Goal: Obtain resource: Download file/media

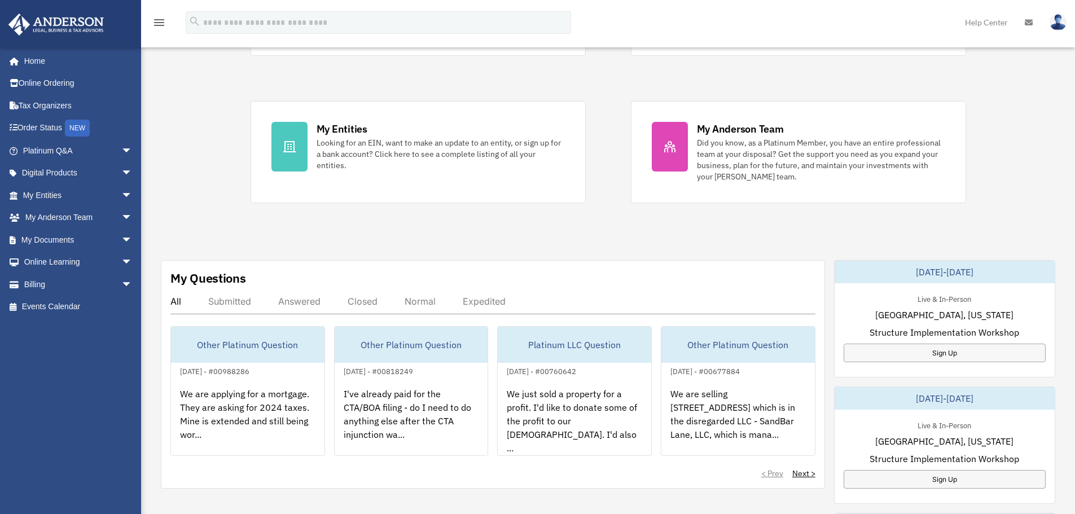
scroll to position [226, 0]
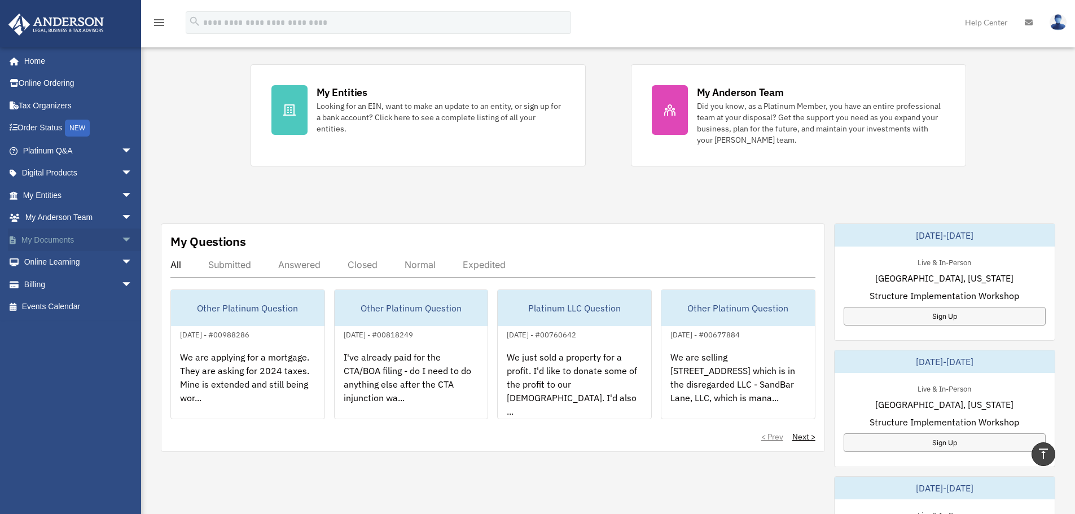
click at [121, 240] on span "arrow_drop_down" at bounding box center [132, 240] width 23 height 23
click at [48, 257] on link "Box" at bounding box center [83, 262] width 134 height 23
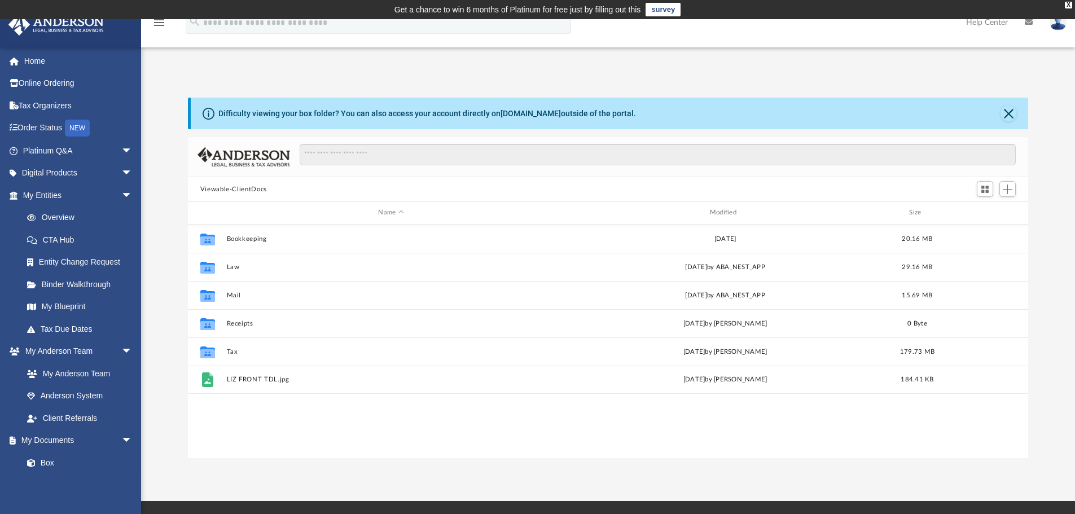
scroll to position [248, 832]
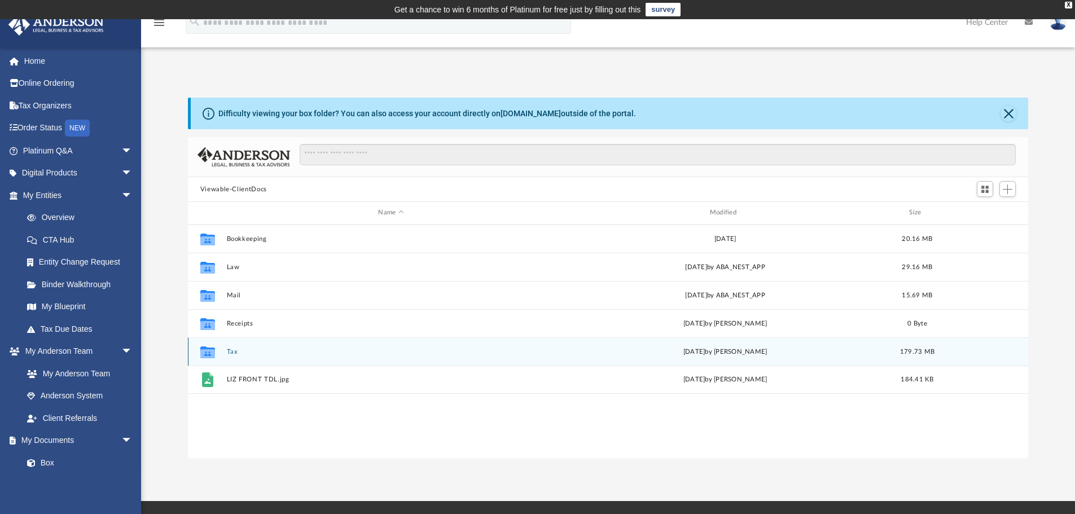
click at [224, 349] on div "Collaborated Folder Tax [DATE] by [PERSON_NAME] 179.73 MB" at bounding box center [608, 352] width 841 height 28
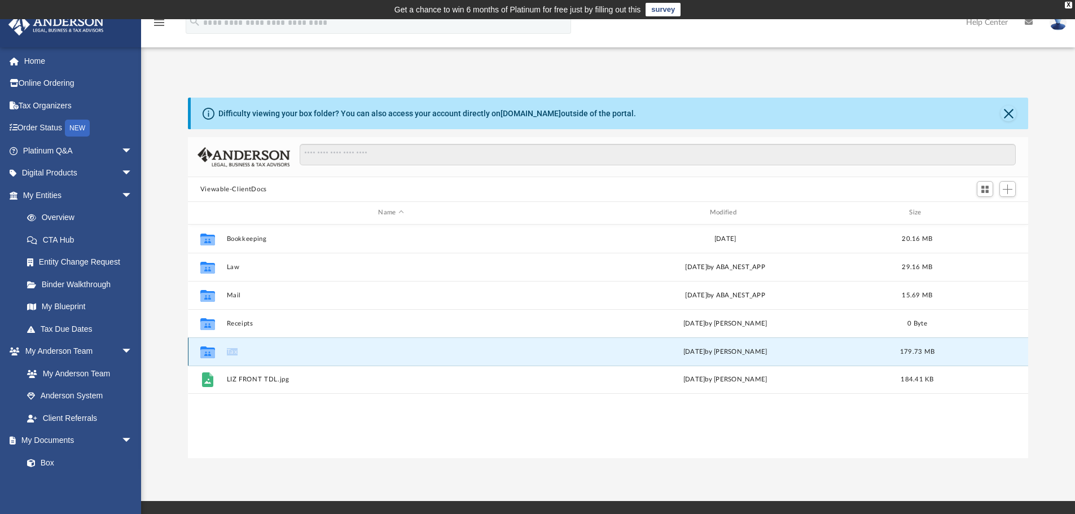
click at [224, 349] on div "Collaborated Folder Tax [DATE] by [PERSON_NAME] 179.73 MB" at bounding box center [608, 352] width 841 height 28
click at [213, 352] on icon "grid" at bounding box center [207, 353] width 15 height 9
click at [238, 353] on button "Tax" at bounding box center [390, 351] width 329 height 7
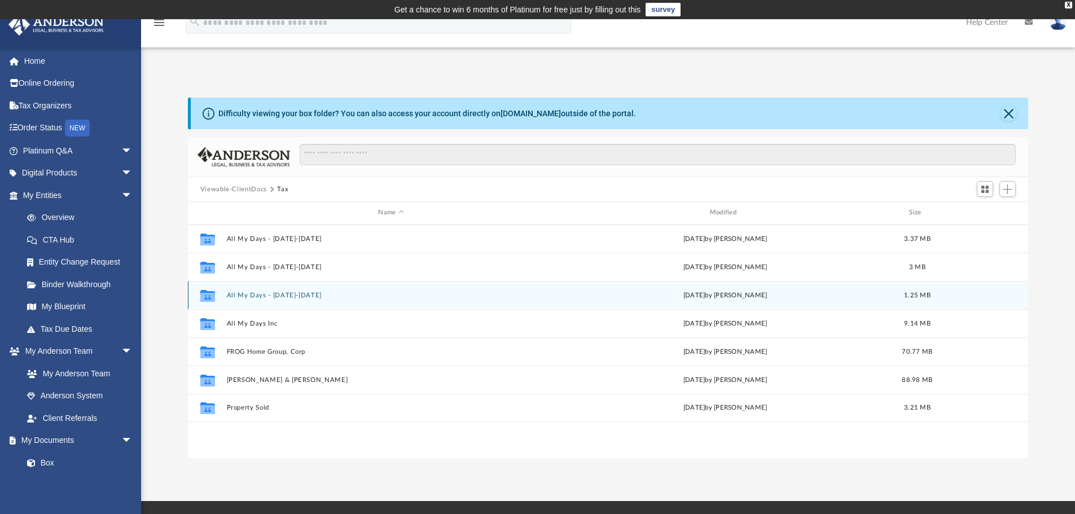
click at [278, 292] on button "All My Days - [DATE]-[DATE]" at bounding box center [390, 295] width 329 height 7
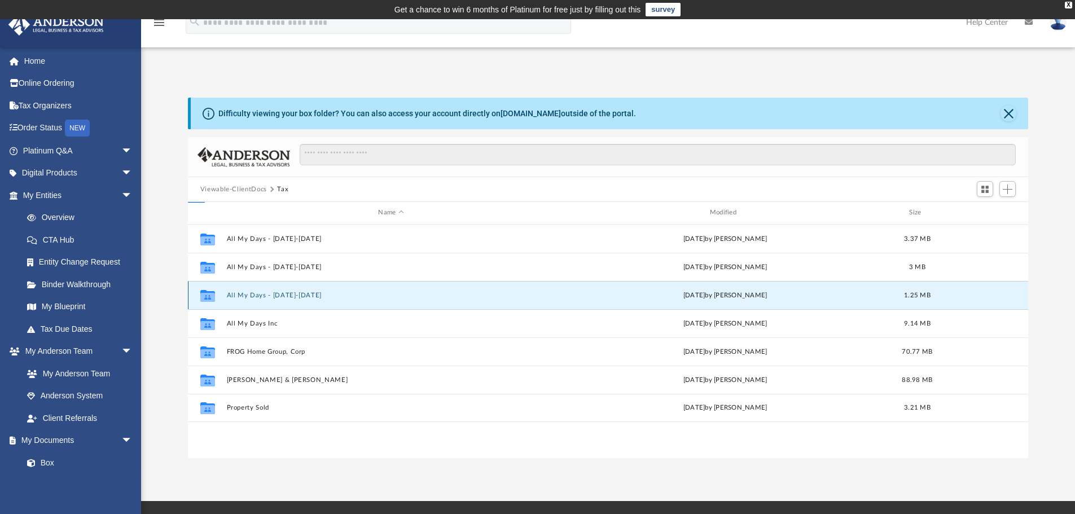
click at [278, 292] on button "All My Days - [DATE]-[DATE]" at bounding box center [390, 295] width 329 height 7
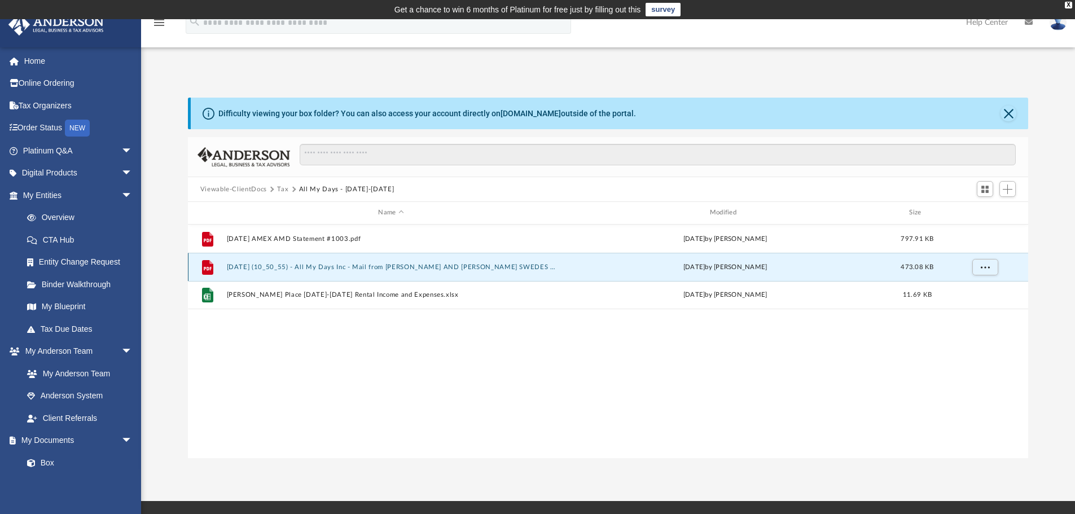
click at [287, 264] on button "[DATE] (10_50_55) - All My Days Inc - Mail from [PERSON_NAME] AND [PERSON_NAME]…" at bounding box center [390, 267] width 329 height 7
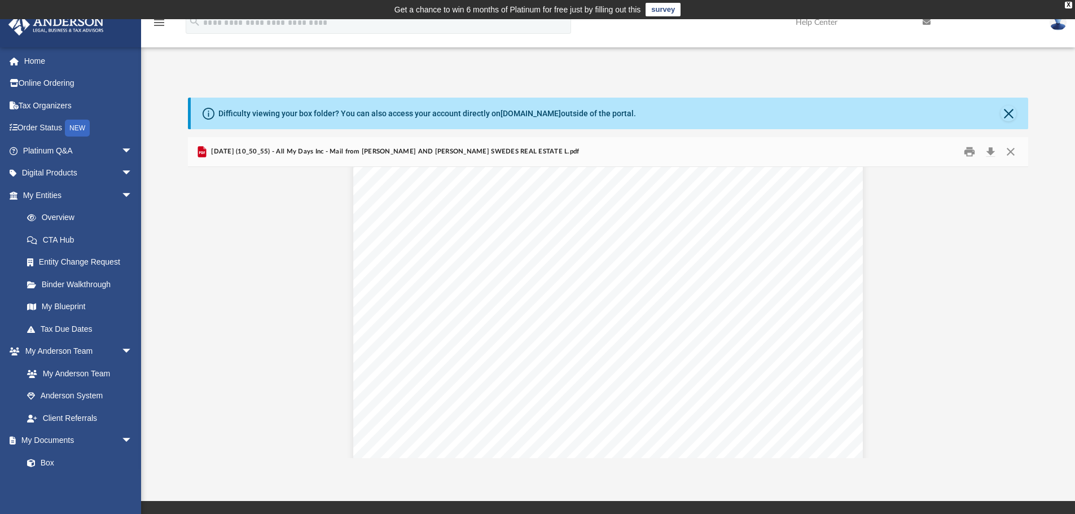
scroll to position [774, 0]
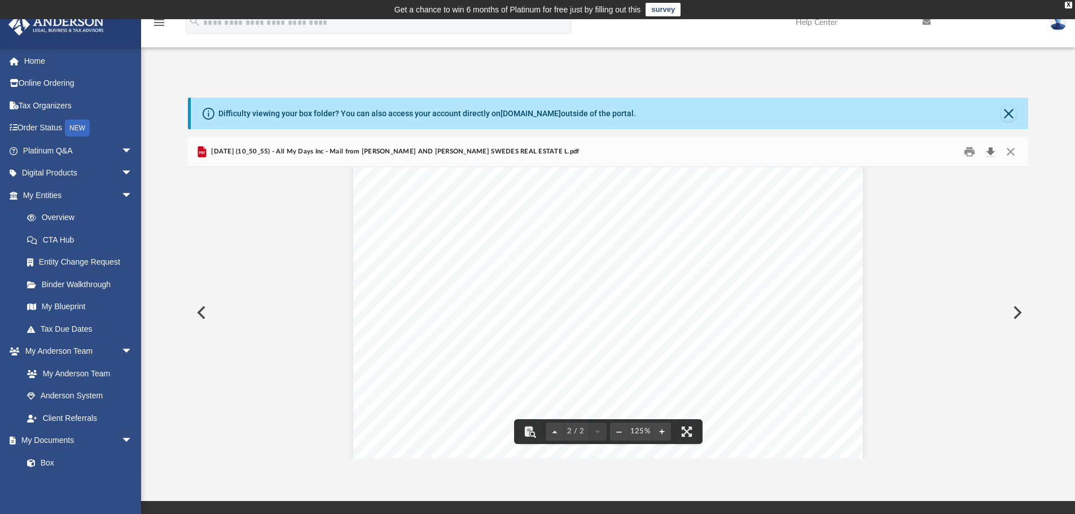
click at [989, 151] on button "Download" at bounding box center [990, 151] width 20 height 17
click at [1007, 113] on button "Close" at bounding box center [1009, 114] width 16 height 16
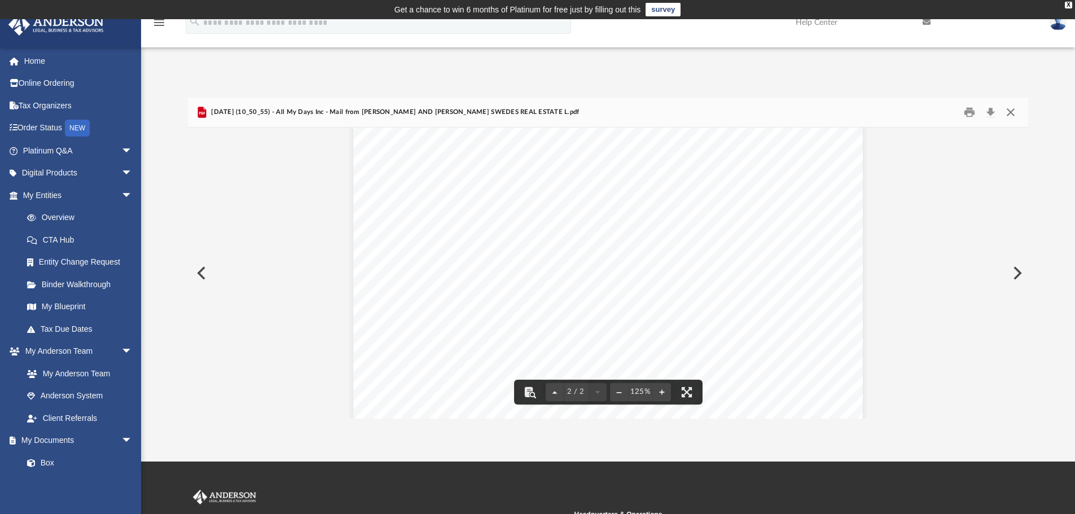
click at [1010, 112] on button "Close" at bounding box center [1011, 112] width 20 height 17
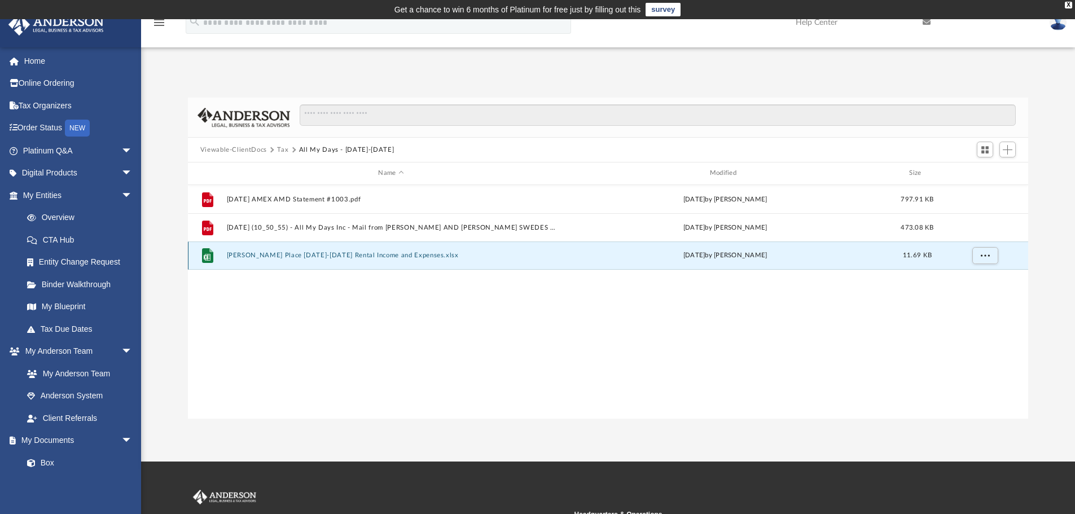
click at [303, 253] on button "[PERSON_NAME] Place [DATE]-[DATE] Rental Income and Expenses.xlsx" at bounding box center [390, 255] width 329 height 7
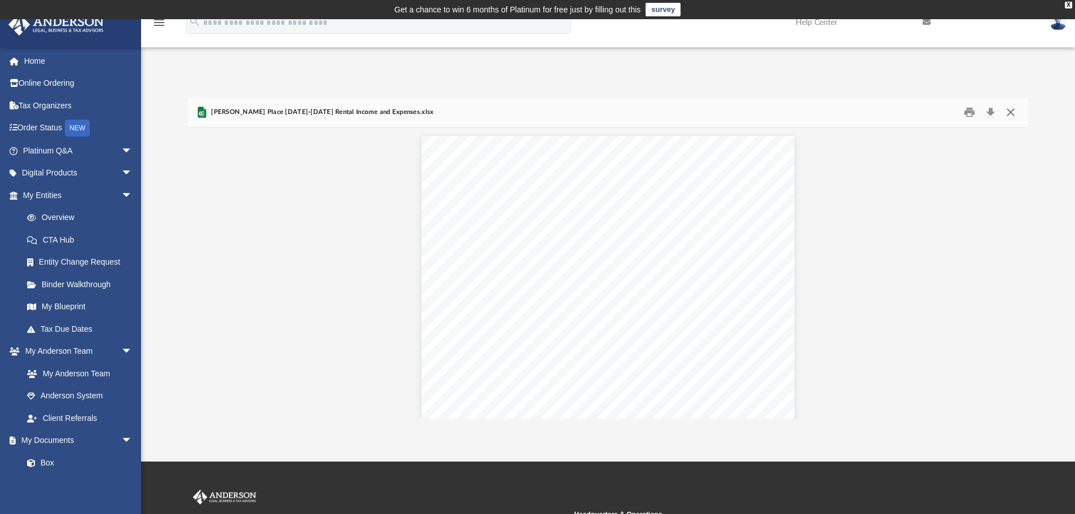
click at [1009, 111] on button "Close" at bounding box center [1011, 112] width 20 height 17
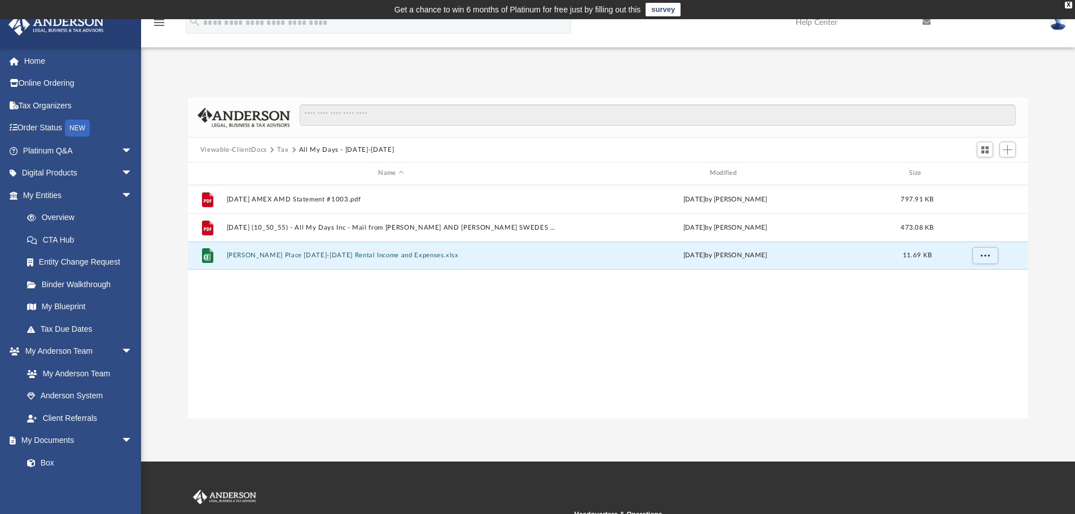
click at [283, 147] on button "Tax" at bounding box center [282, 150] width 11 height 10
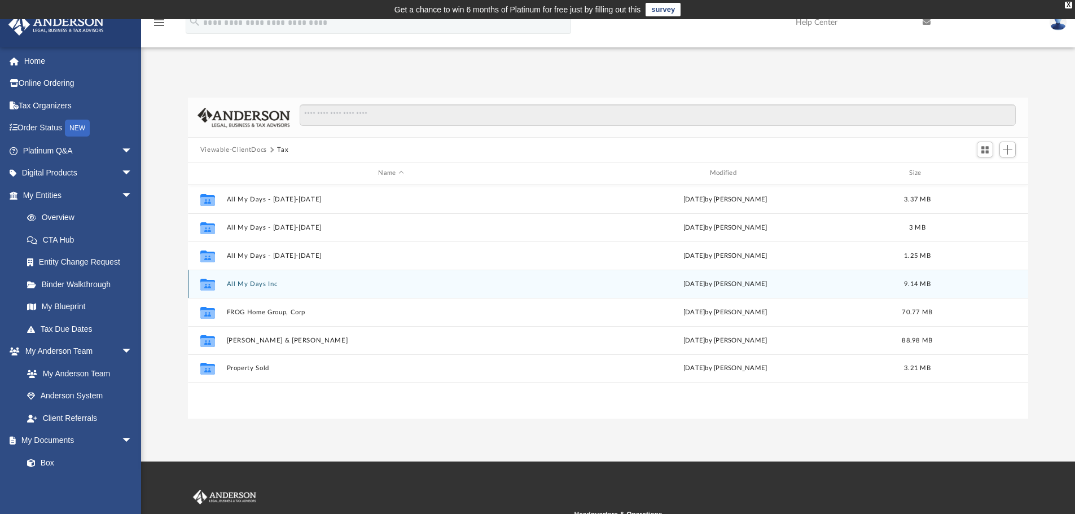
click at [246, 283] on button "All My Days Inc" at bounding box center [390, 284] width 329 height 7
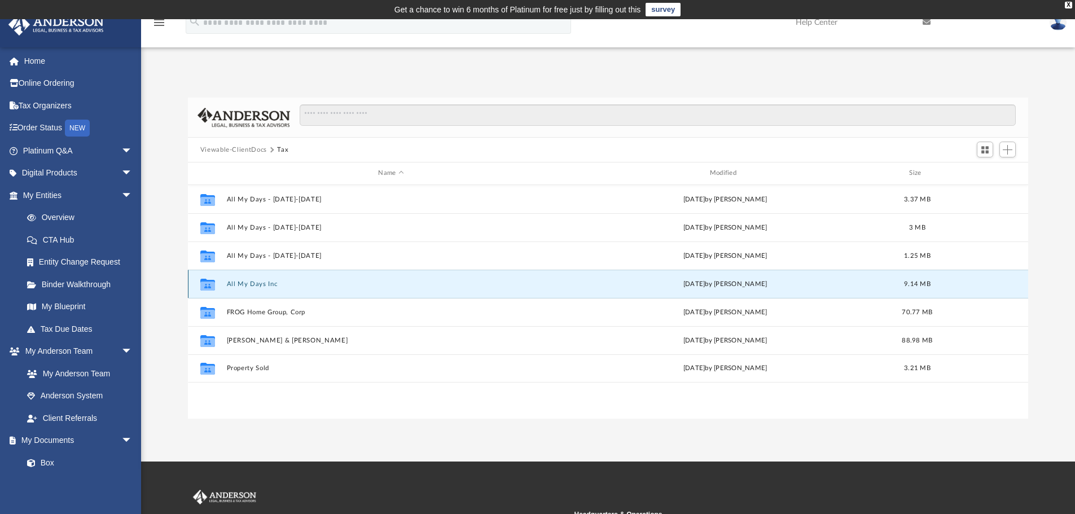
click at [246, 283] on button "All My Days Inc" at bounding box center [390, 284] width 329 height 7
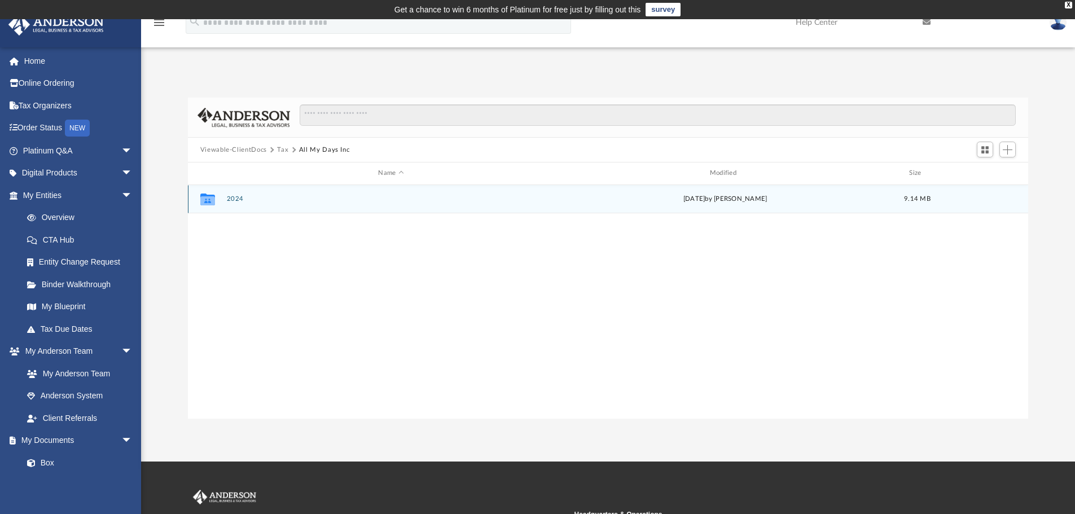
click at [232, 195] on div "Collaborated Folder 2024 [DATE] by [PERSON_NAME] 9.14 MB" at bounding box center [608, 199] width 841 height 28
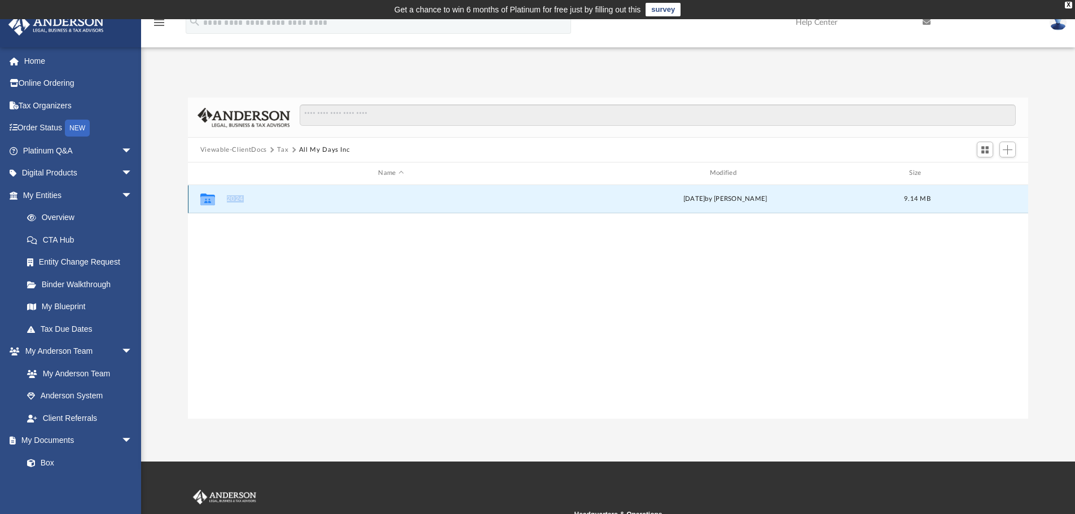
click at [232, 195] on div "Collaborated Folder 2024 [DATE] by [PERSON_NAME] 9.14 MB" at bounding box center [608, 199] width 841 height 28
click at [205, 201] on icon "grid" at bounding box center [207, 200] width 15 height 9
click at [207, 200] on icon "grid" at bounding box center [207, 200] width 15 height 9
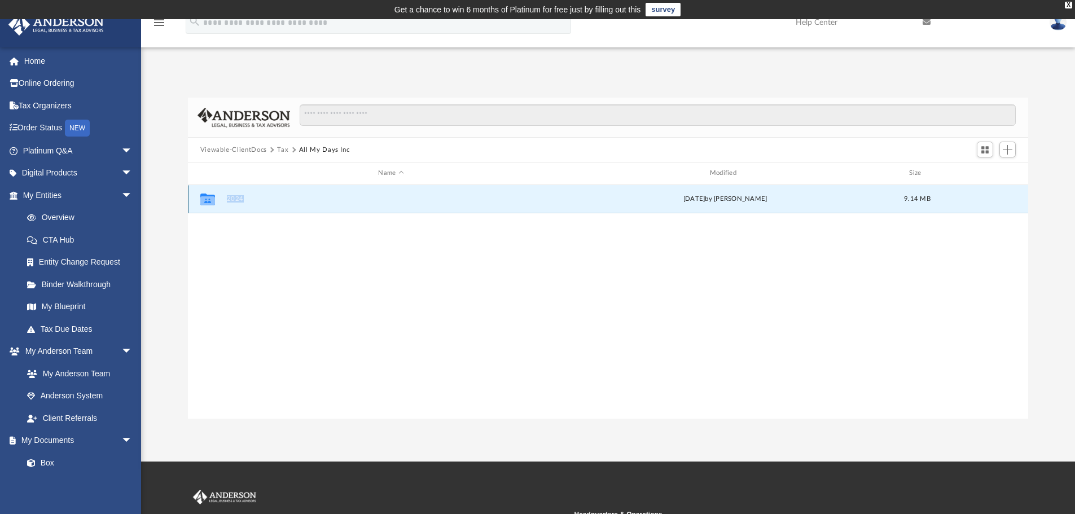
click at [236, 196] on button "2024" at bounding box center [390, 198] width 329 height 7
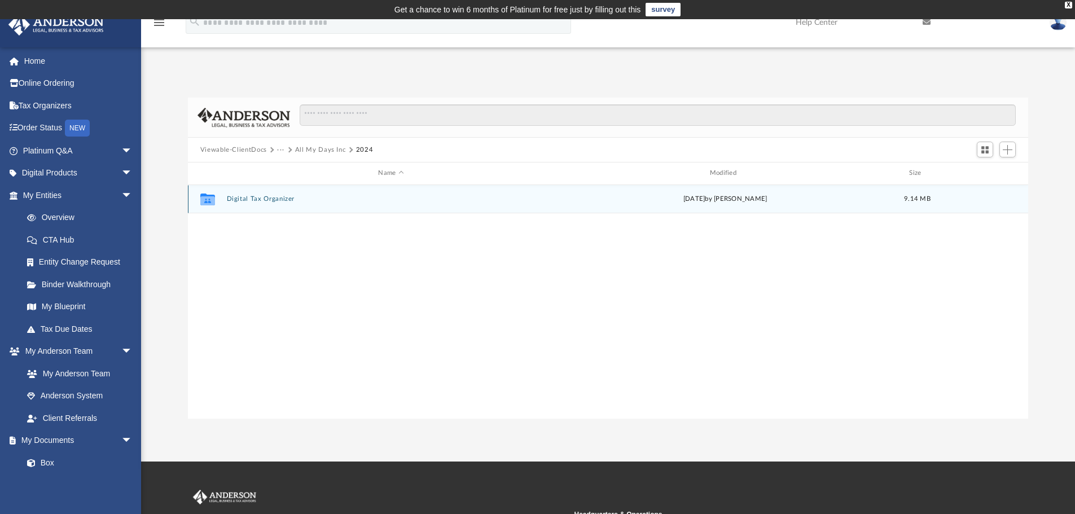
click at [258, 197] on button "Digital Tax Organizer" at bounding box center [390, 198] width 329 height 7
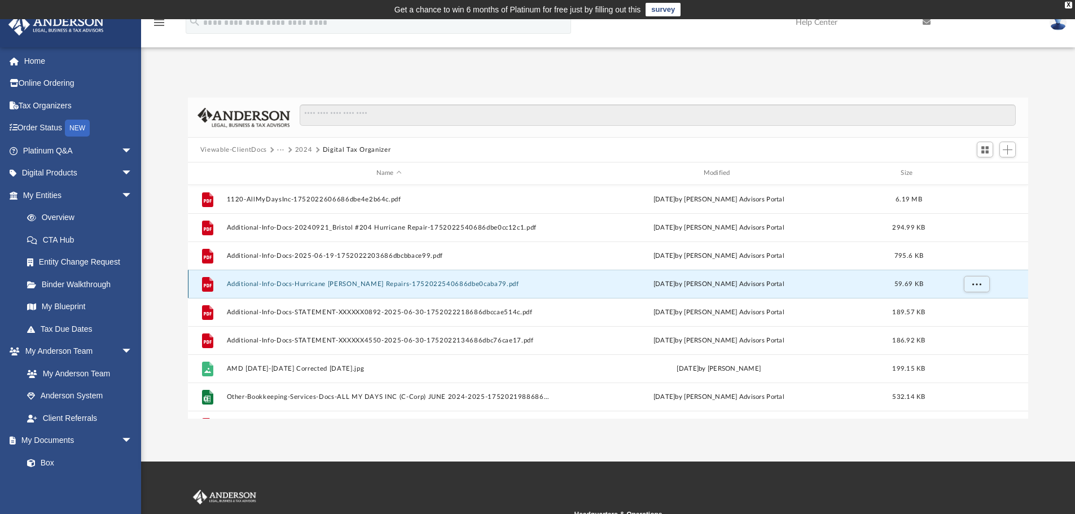
click at [407, 284] on button "Additional-Info-Docs-Hurricane [PERSON_NAME] Repairs-1752022540686dbe0caba79.pdf" at bounding box center [388, 284] width 325 height 7
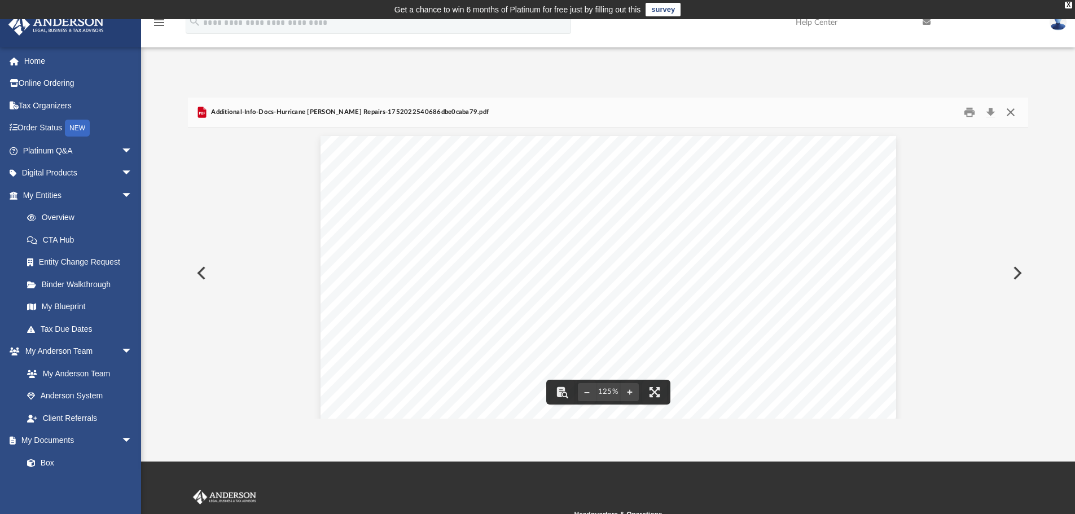
click at [1013, 112] on button "Close" at bounding box center [1011, 112] width 20 height 17
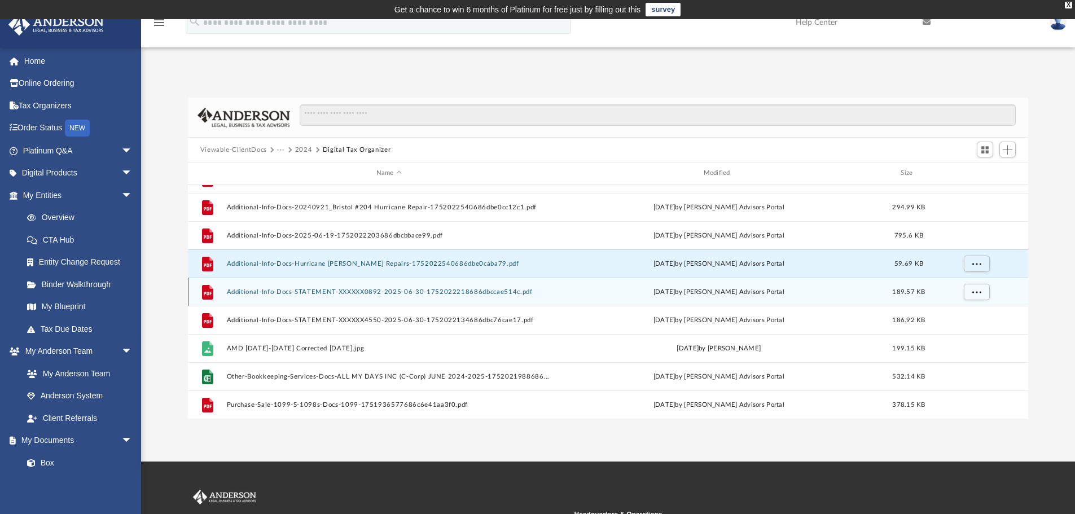
scroll to position [0, 0]
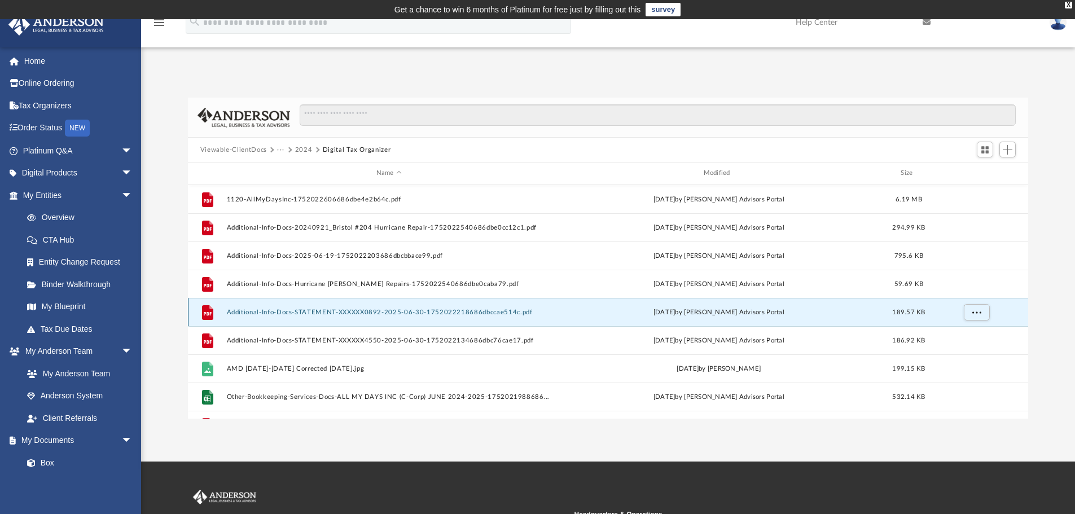
click at [356, 312] on button "Additional-Info-Docs-STATEMENT-XXXXXX0892-2025-06-30-1752022218686dbccae514c.pdf" at bounding box center [388, 312] width 325 height 7
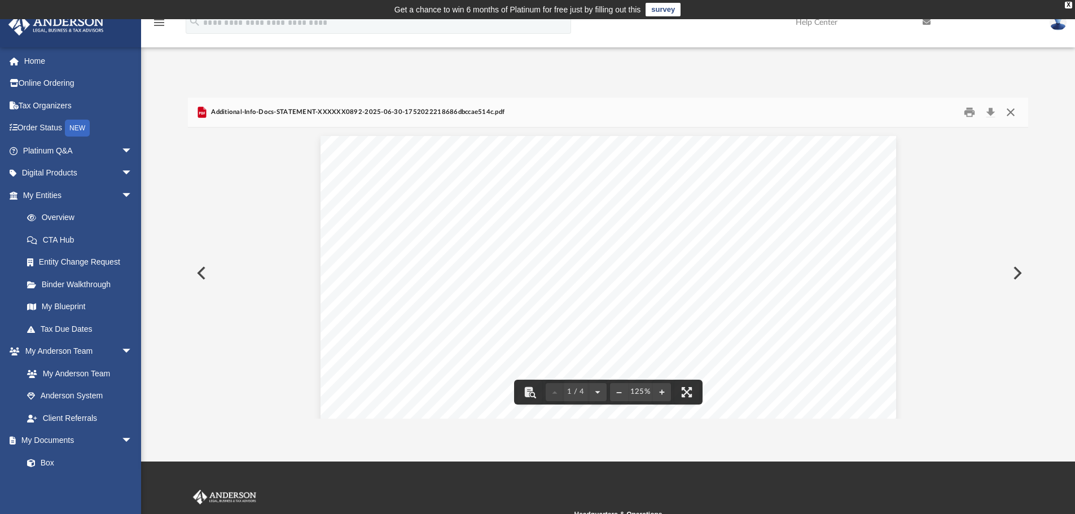
click at [1017, 112] on button "Close" at bounding box center [1011, 112] width 20 height 17
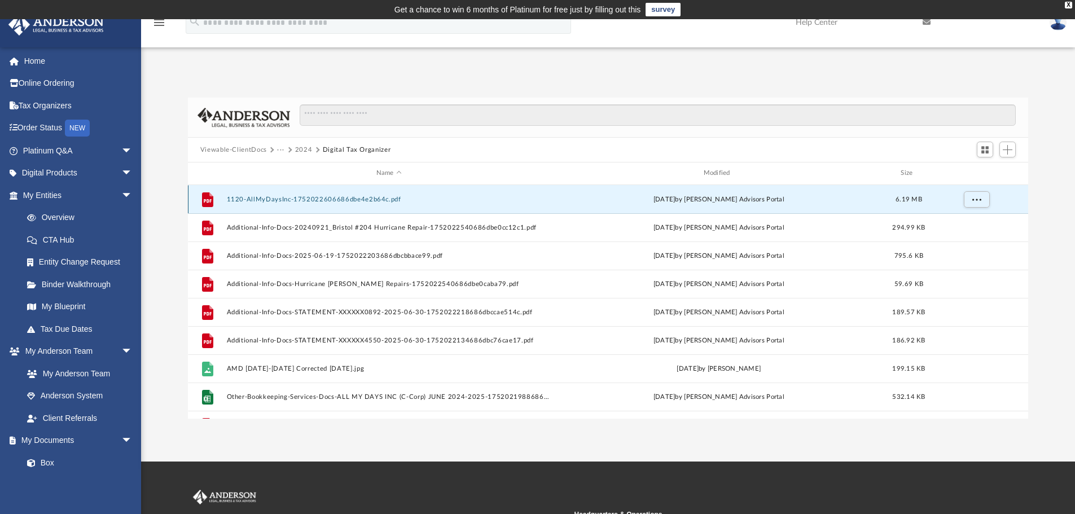
click at [316, 198] on button "1120-AllMyDaysInc-1752022606686dbe4e2b64c.pdf" at bounding box center [388, 199] width 325 height 7
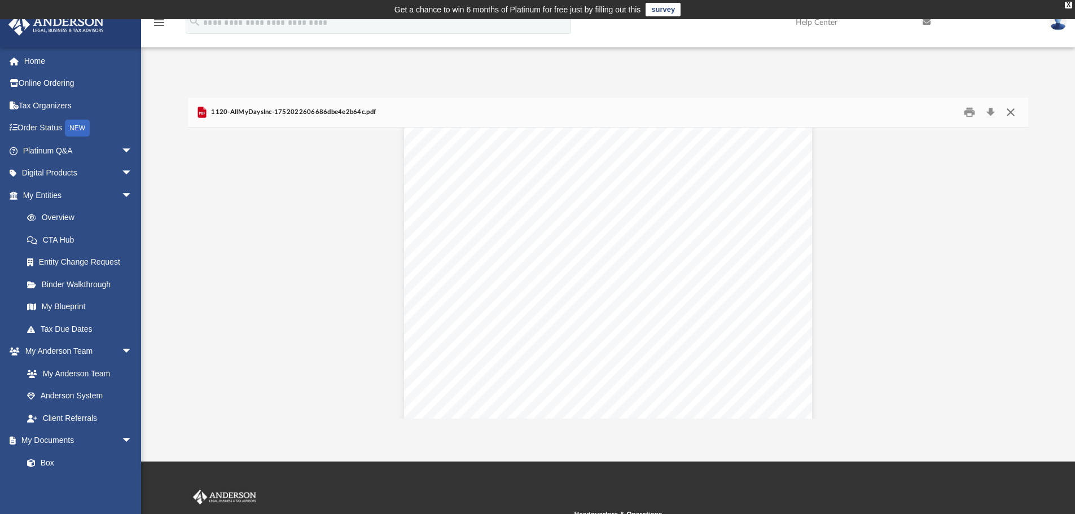
click at [1013, 115] on button "Close" at bounding box center [1011, 112] width 20 height 17
